Goal: Navigation & Orientation: Find specific page/section

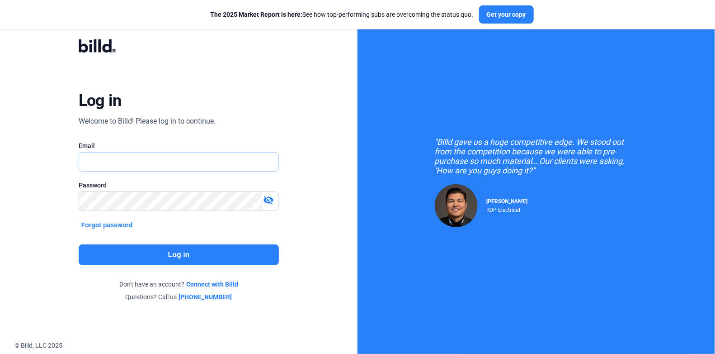
type input "[PERSON_NAME][EMAIL_ADDRESS][DOMAIN_NAME]"
click at [149, 254] on button "Log in" at bounding box center [179, 254] width 200 height 21
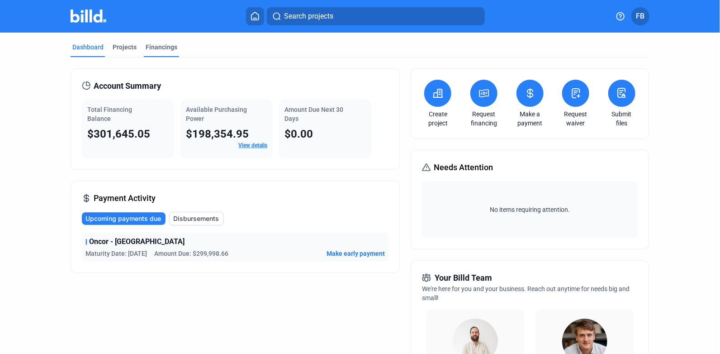
click at [166, 49] on div "Financings" at bounding box center [162, 47] width 32 height 9
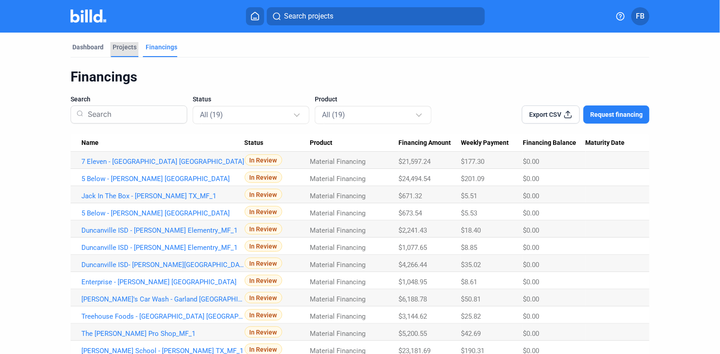
click at [118, 48] on div "Projects" at bounding box center [125, 47] width 24 height 9
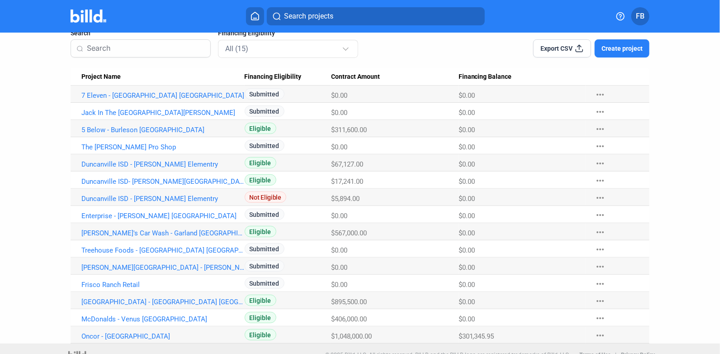
scroll to position [77, 0]
